Goal: Check status: Check status

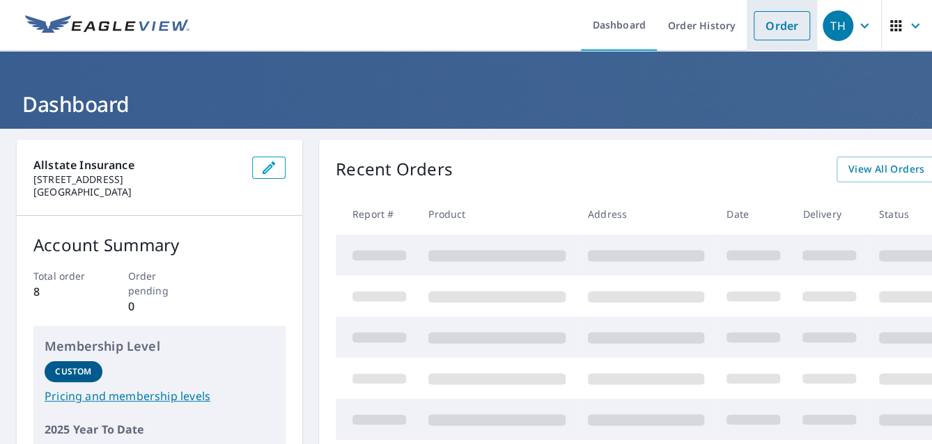
click at [776, 33] on link "Order" at bounding box center [781, 25] width 56 height 29
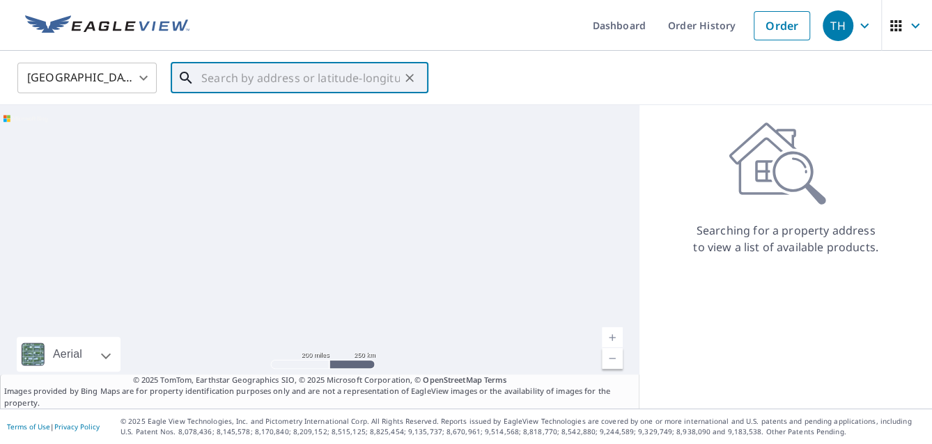
click at [213, 80] on input "text" at bounding box center [300, 77] width 198 height 39
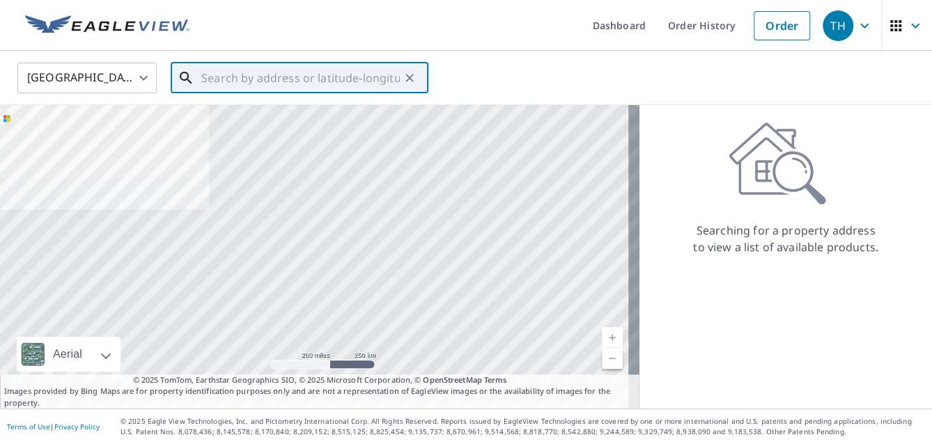
paste input "0803727718"
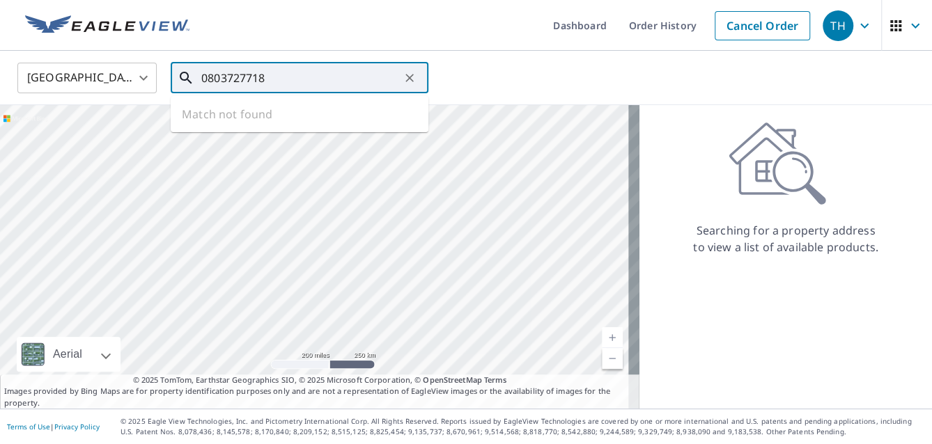
type input "0803727718"
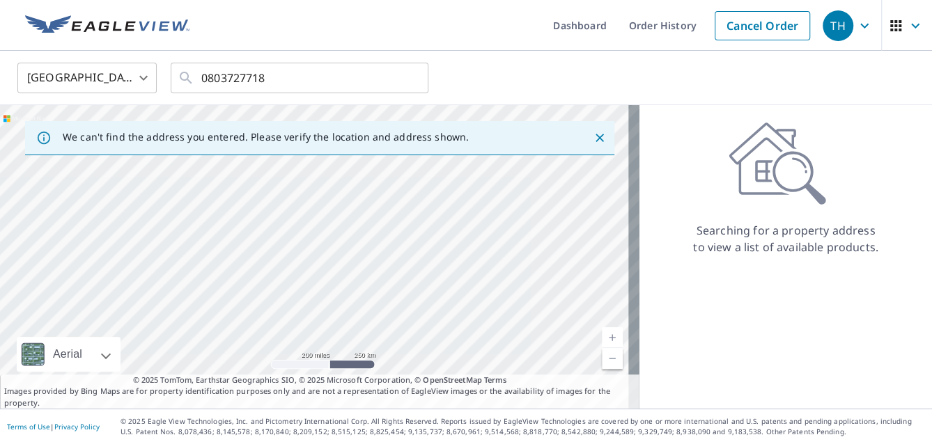
click at [519, 72] on div "[GEOGRAPHIC_DATA] US ​ 0803727718 ​" at bounding box center [461, 77] width 908 height 33
click at [627, 33] on link "Order History" at bounding box center [663, 25] width 90 height 51
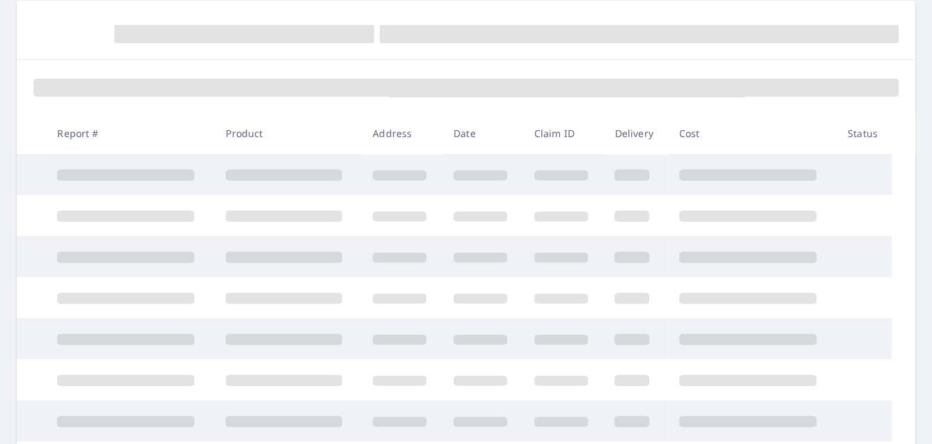
scroll to position [209, 0]
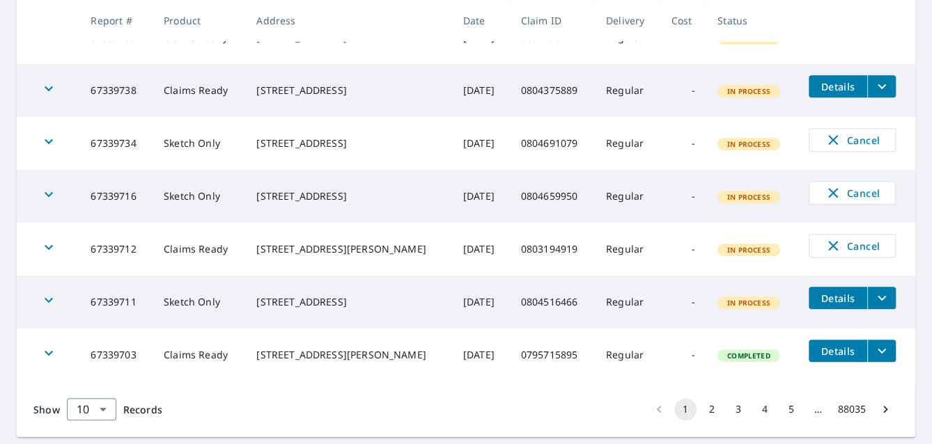
scroll to position [487, 0]
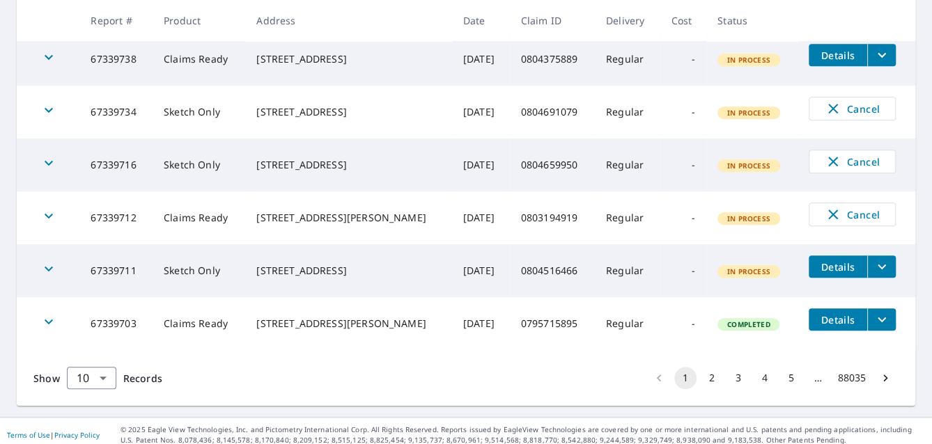
click at [704, 379] on button "2" at bounding box center [711, 378] width 22 height 22
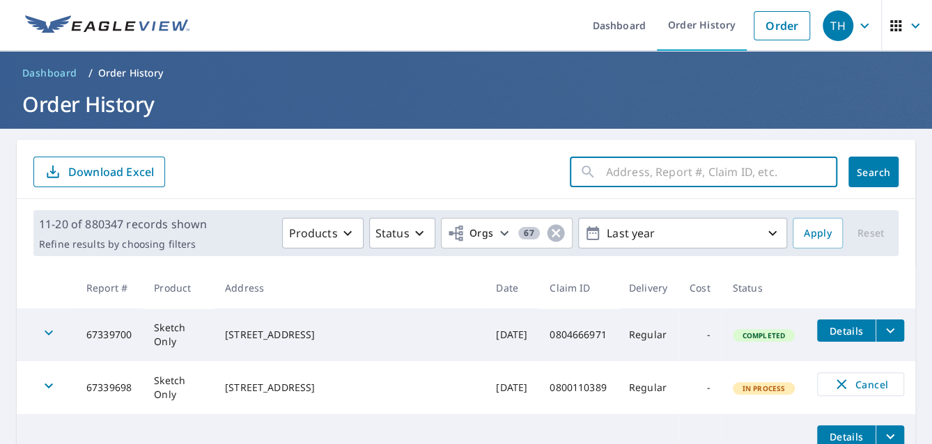
click at [606, 171] on input "text" at bounding box center [721, 171] width 231 height 39
click at [606, 168] on input "text" at bounding box center [721, 171] width 231 height 39
type input "0803727718"
click button "Search" at bounding box center [873, 172] width 50 height 31
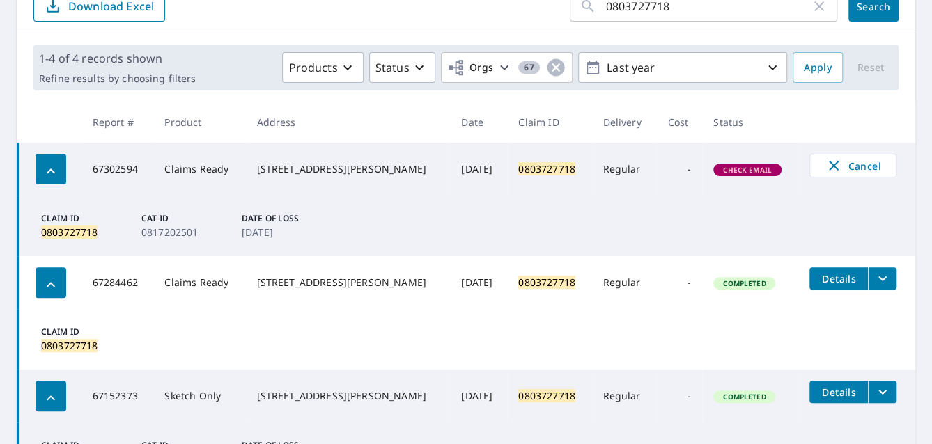
scroll to position [155, 0]
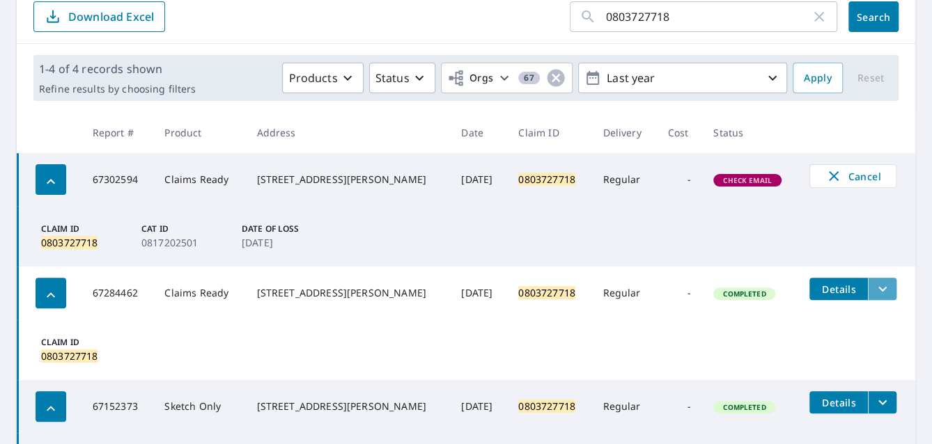
click at [874, 294] on icon "filesDropdownBtn-67284462" at bounding box center [882, 289] width 17 height 17
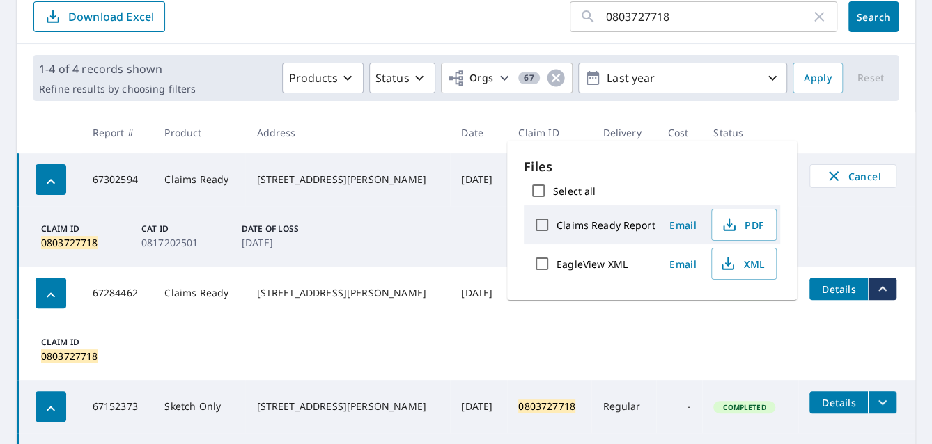
click at [609, 342] on td "Claim ID 0803727718" at bounding box center [467, 350] width 898 height 61
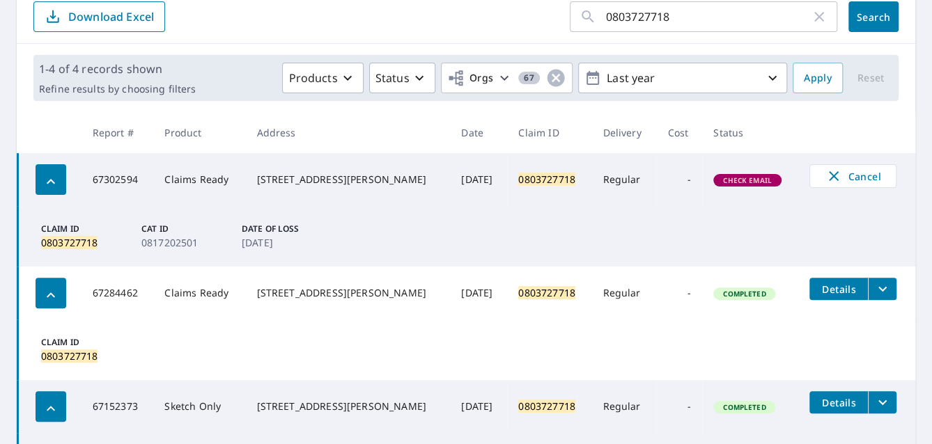
click at [211, 34] on div "0803727718 ​ Search Download Excel" at bounding box center [466, 14] width 898 height 59
